Goal: Check status

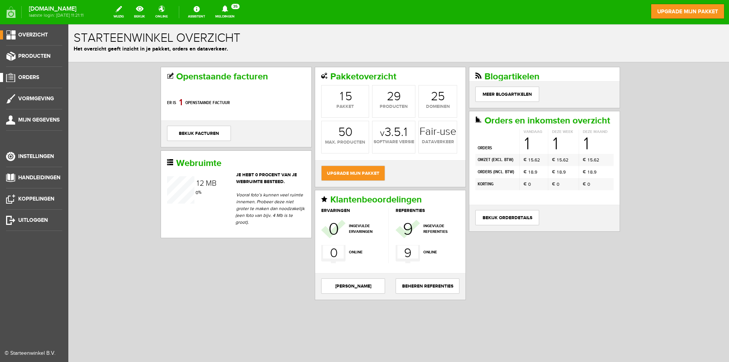
click at [30, 74] on span "Orders" at bounding box center [28, 77] width 21 height 6
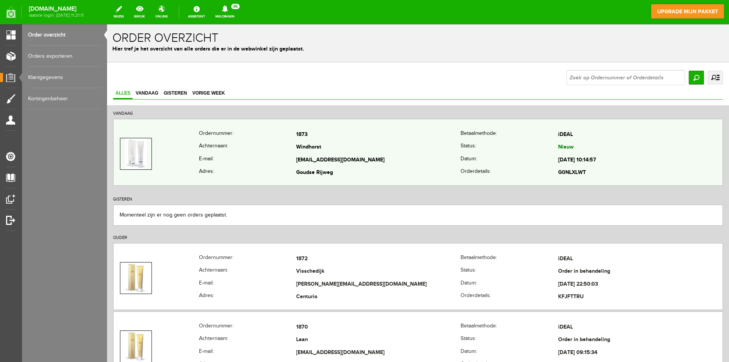
click at [400, 157] on td "[EMAIL_ADDRESS][DOMAIN_NAME]" at bounding box center [378, 160] width 164 height 13
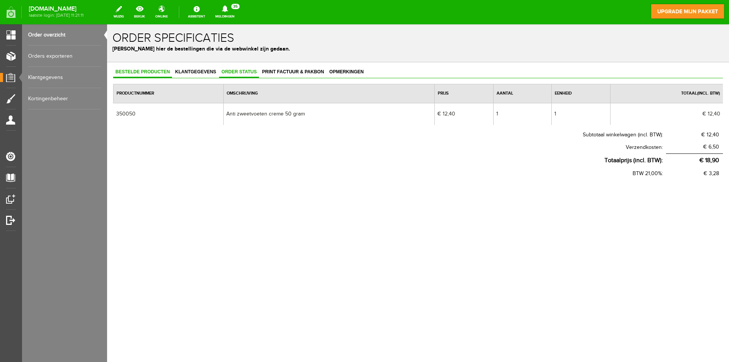
click at [244, 72] on span "Order status" at bounding box center [239, 71] width 40 height 5
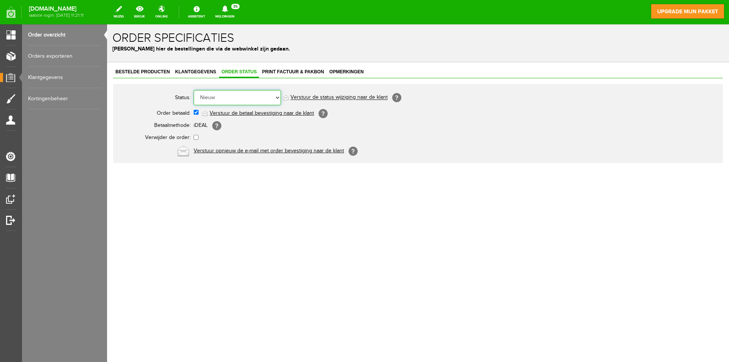
click at [276, 98] on select "Order niet afgerond Nieuw Order in behandeling Wacht op leverancier Wacht op be…" at bounding box center [237, 97] width 87 height 15
select select "2"
click at [194, 90] on select "Order niet afgerond Nieuw Order in behandeling Wacht op leverancier Wacht op be…" at bounding box center [237, 97] width 87 height 15
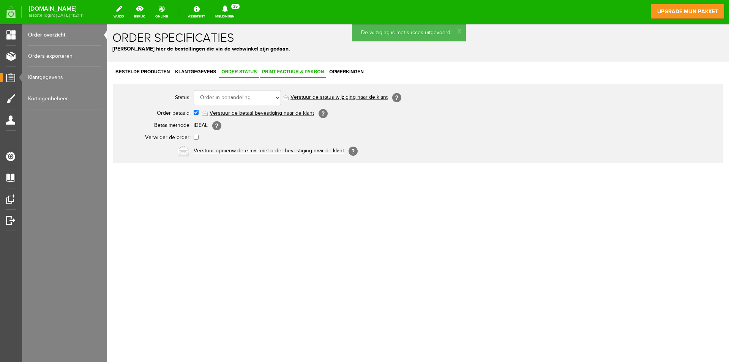
click at [285, 71] on span "Print factuur & pakbon" at bounding box center [293, 71] width 66 height 5
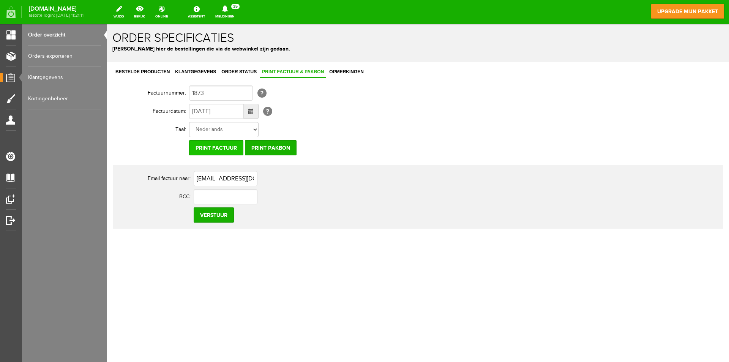
click at [221, 147] on input "Print factuur" at bounding box center [216, 147] width 54 height 15
click at [268, 144] on input "Print pakbon" at bounding box center [271, 147] width 52 height 15
click at [280, 147] on input "Print pakbon" at bounding box center [271, 147] width 52 height 15
